Goal: Go to known website: Access a specific website the user already knows

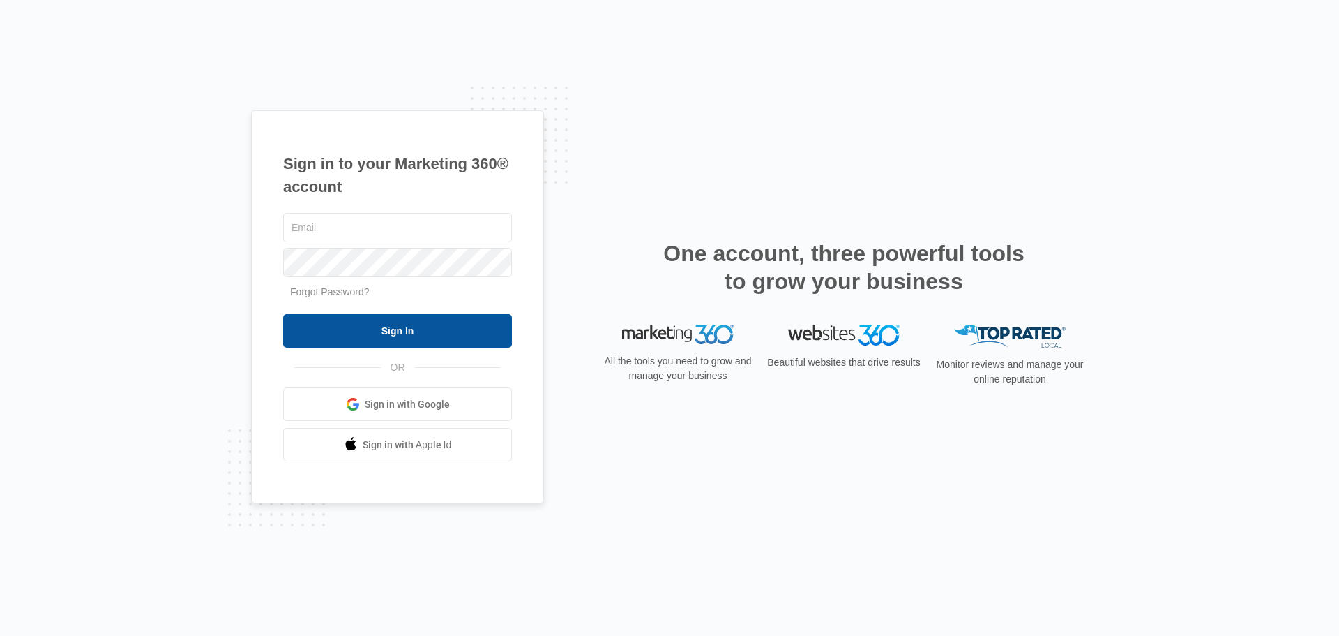
type input "[PERSON_NAME][EMAIL_ADDRESS][DOMAIN_NAME]"
click at [383, 331] on input "Sign In" at bounding box center [397, 330] width 229 height 33
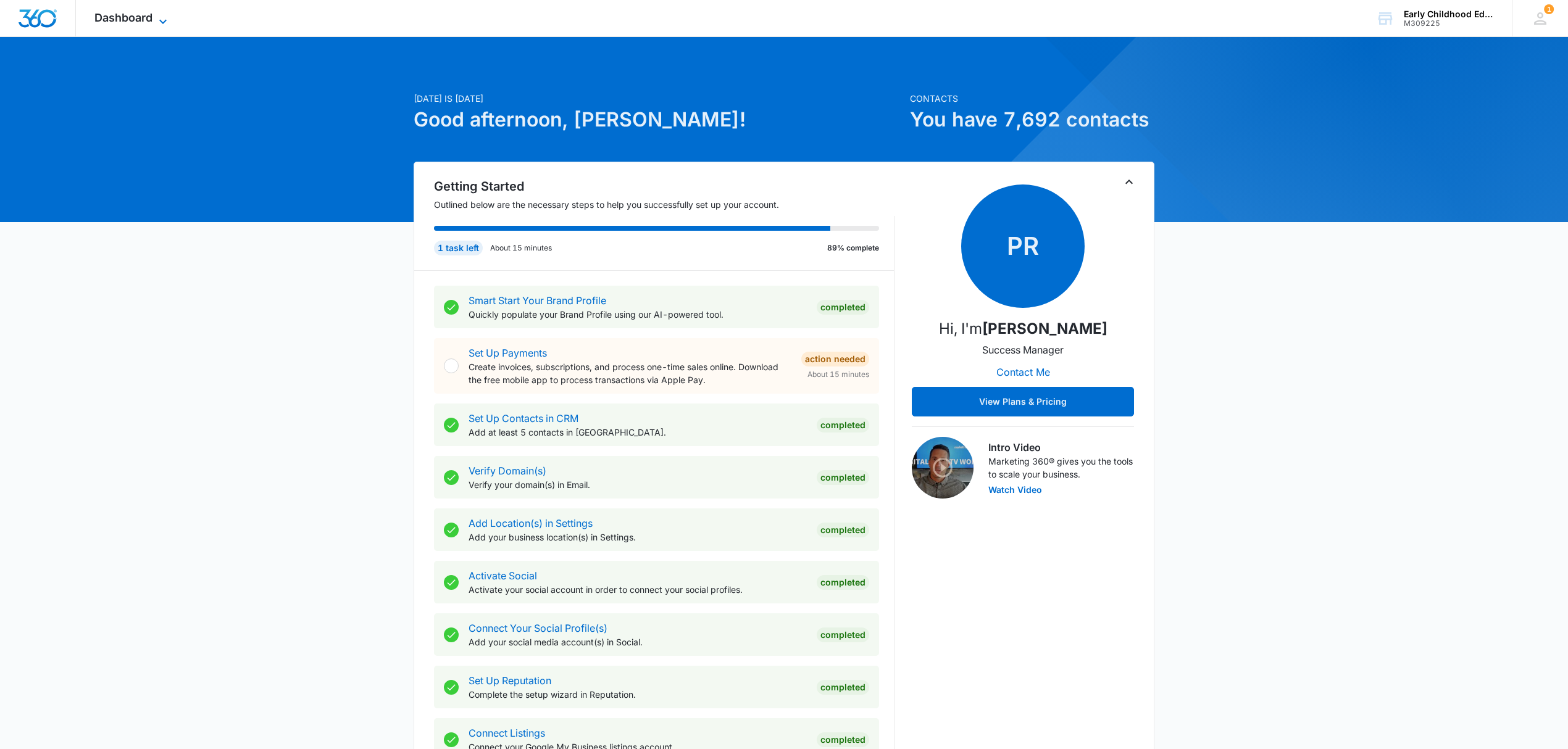
click at [119, 15] on span "Dashboard" at bounding box center [124, 18] width 58 height 13
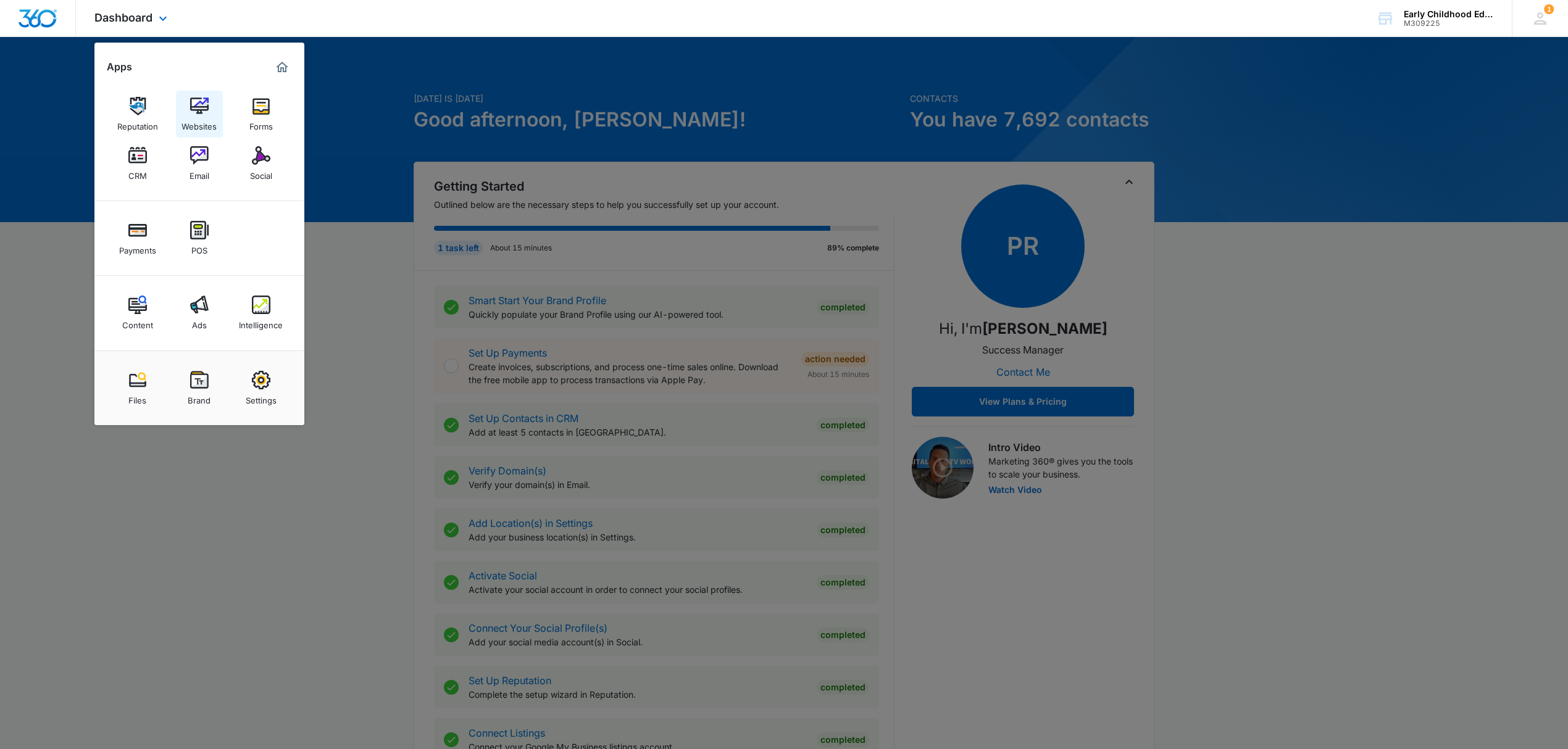
click at [187, 111] on link "Websites" at bounding box center [199, 114] width 47 height 47
